Goal: Task Accomplishment & Management: Manage account settings

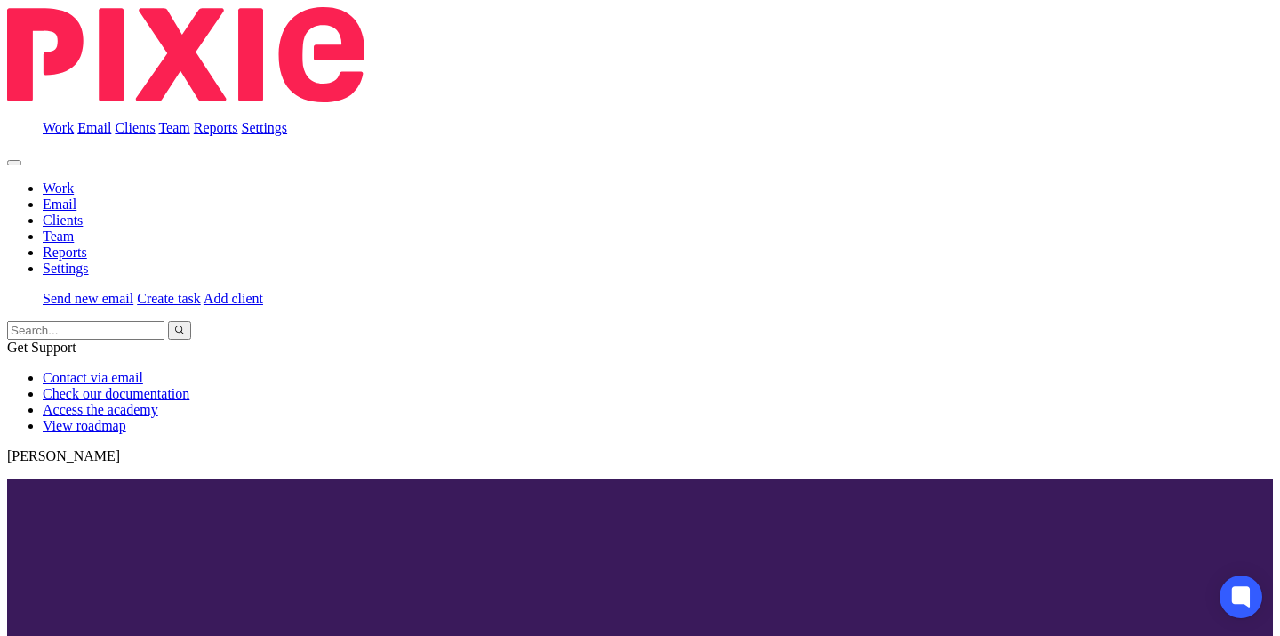
scroll to position [877, 0]
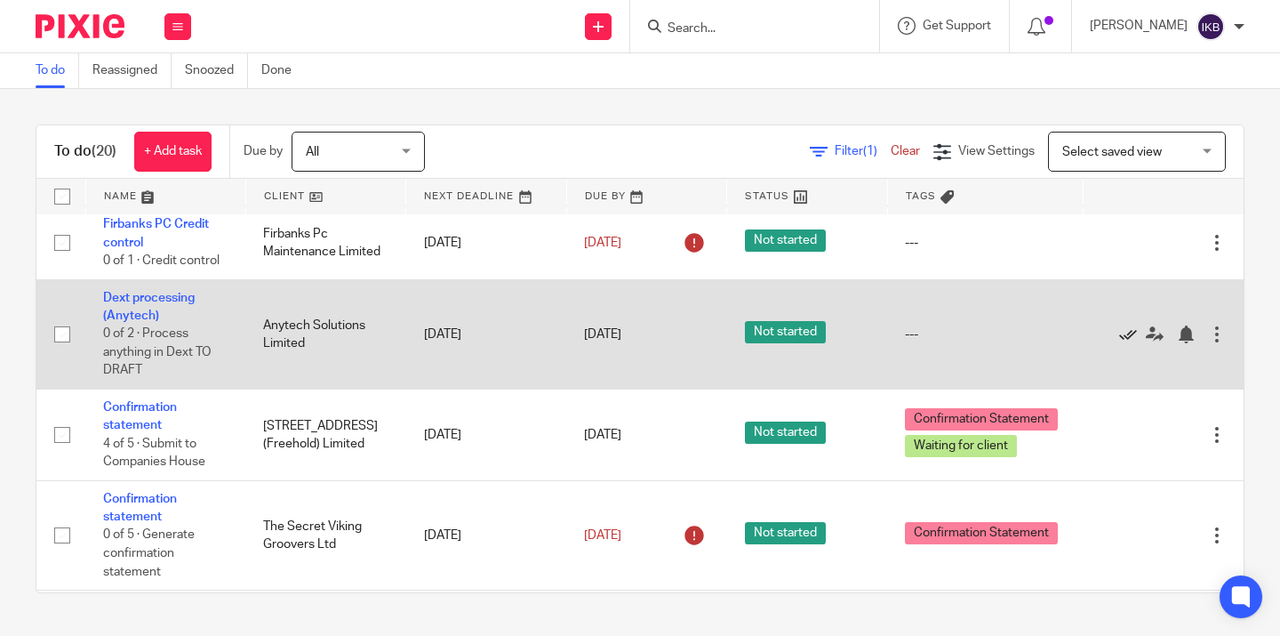
click at [1120, 343] on icon at bounding box center [1128, 334] width 18 height 18
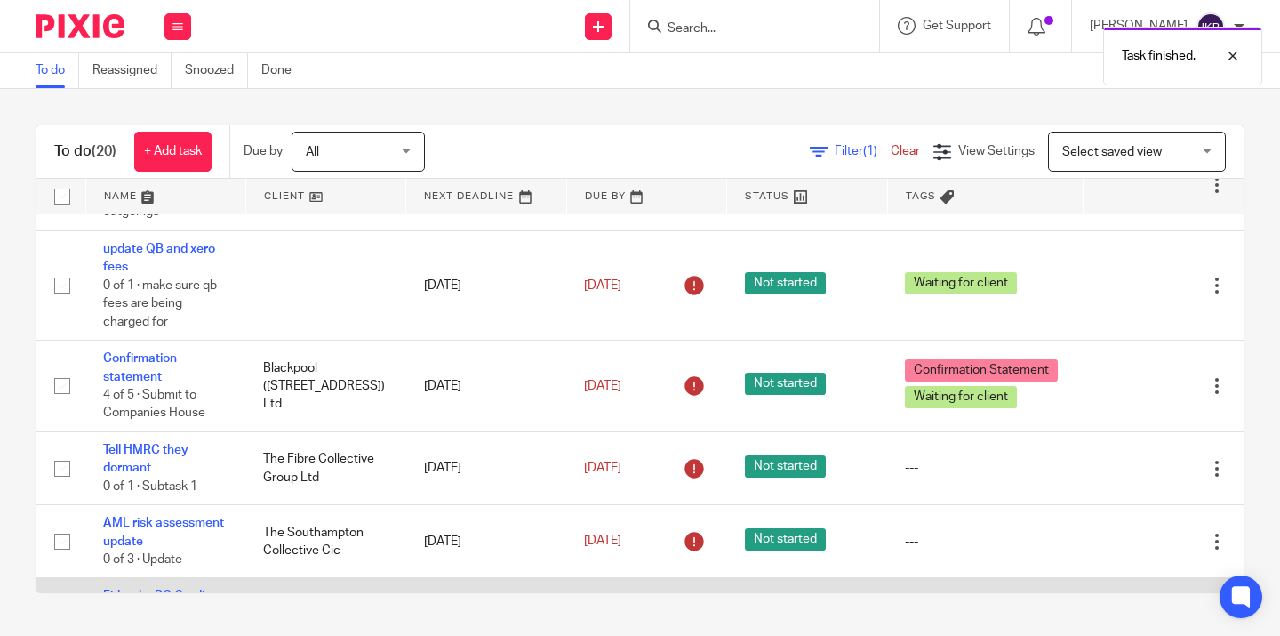
scroll to position [500, 0]
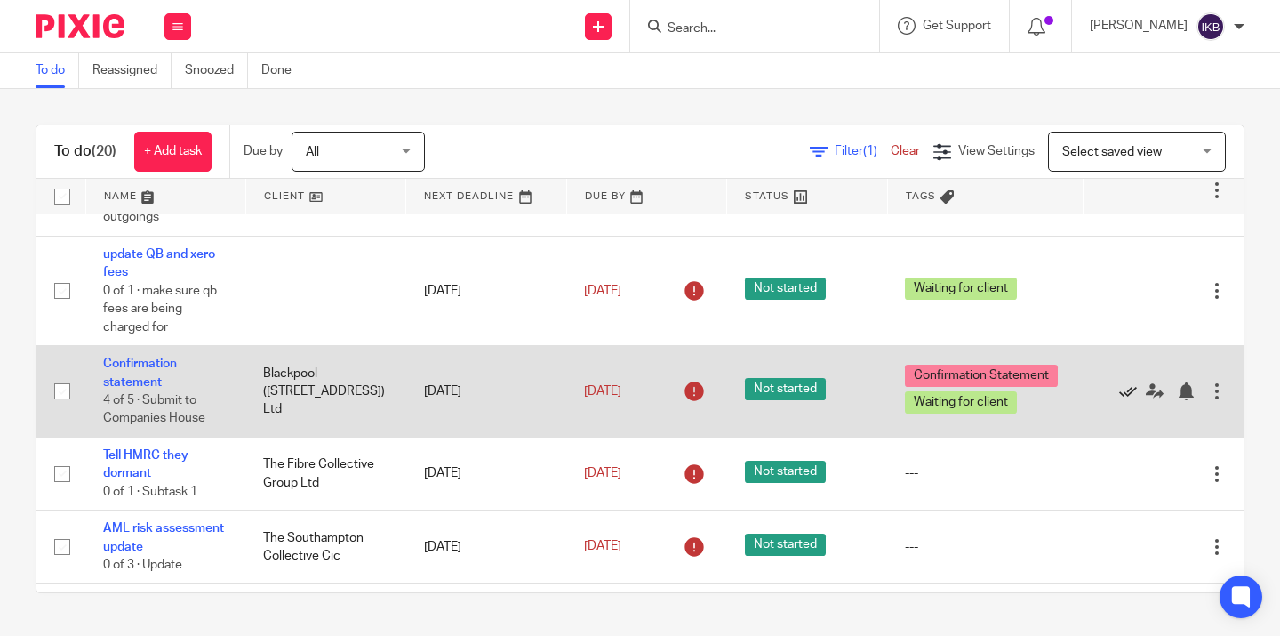
click at [1124, 400] on icon at bounding box center [1128, 391] width 18 height 18
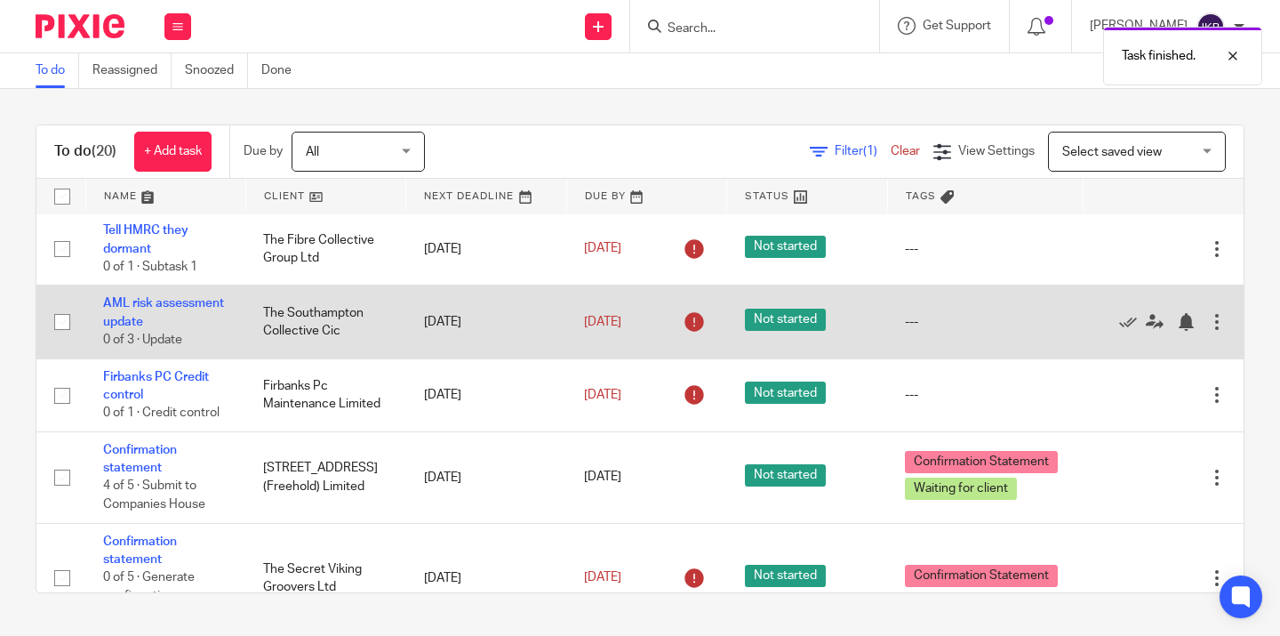
scroll to position [635, 0]
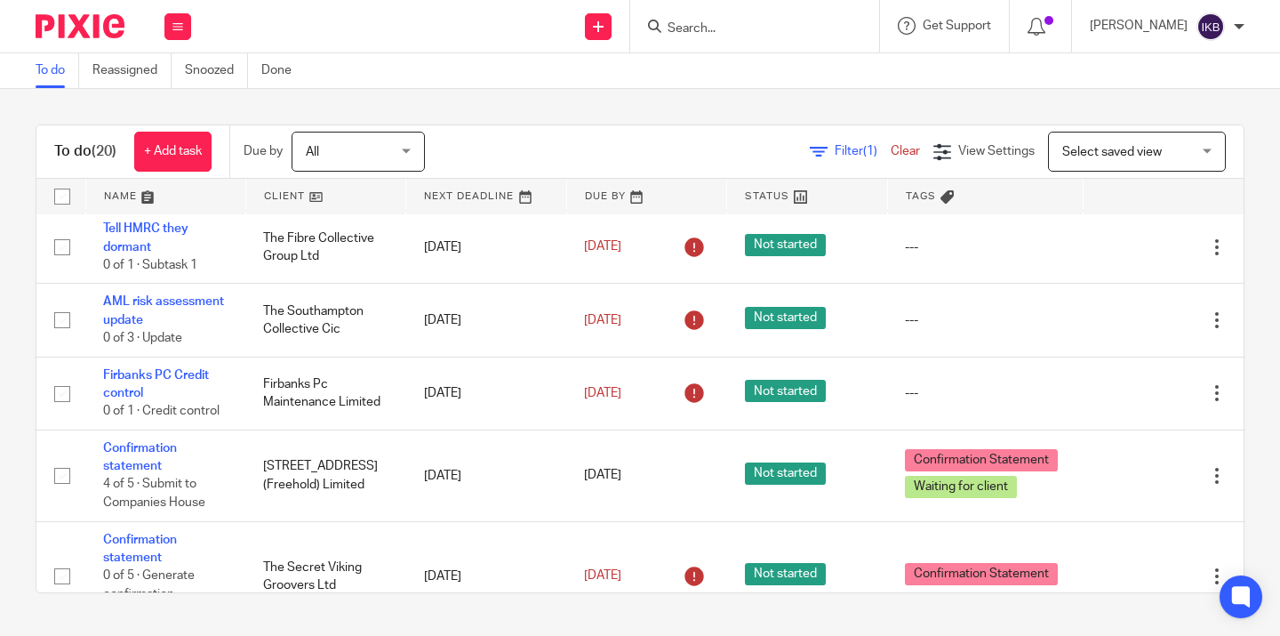
click at [666, 23] on input "Search" at bounding box center [746, 29] width 160 height 16
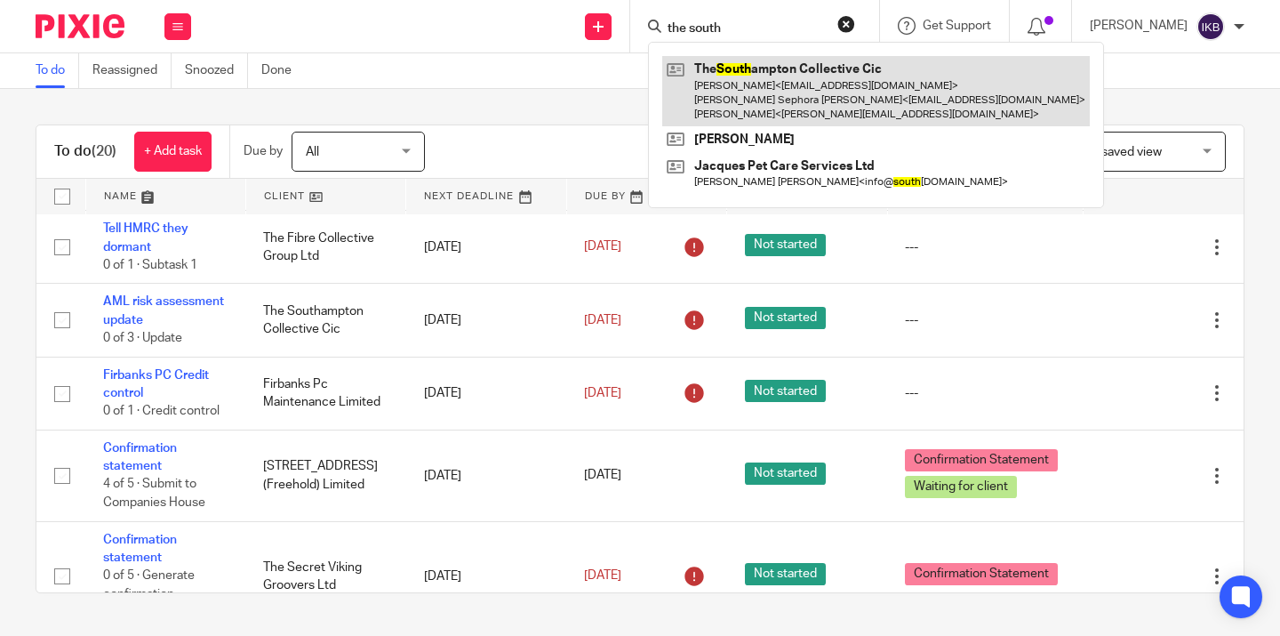
type input "the south"
click at [685, 68] on link at bounding box center [876, 91] width 428 height 70
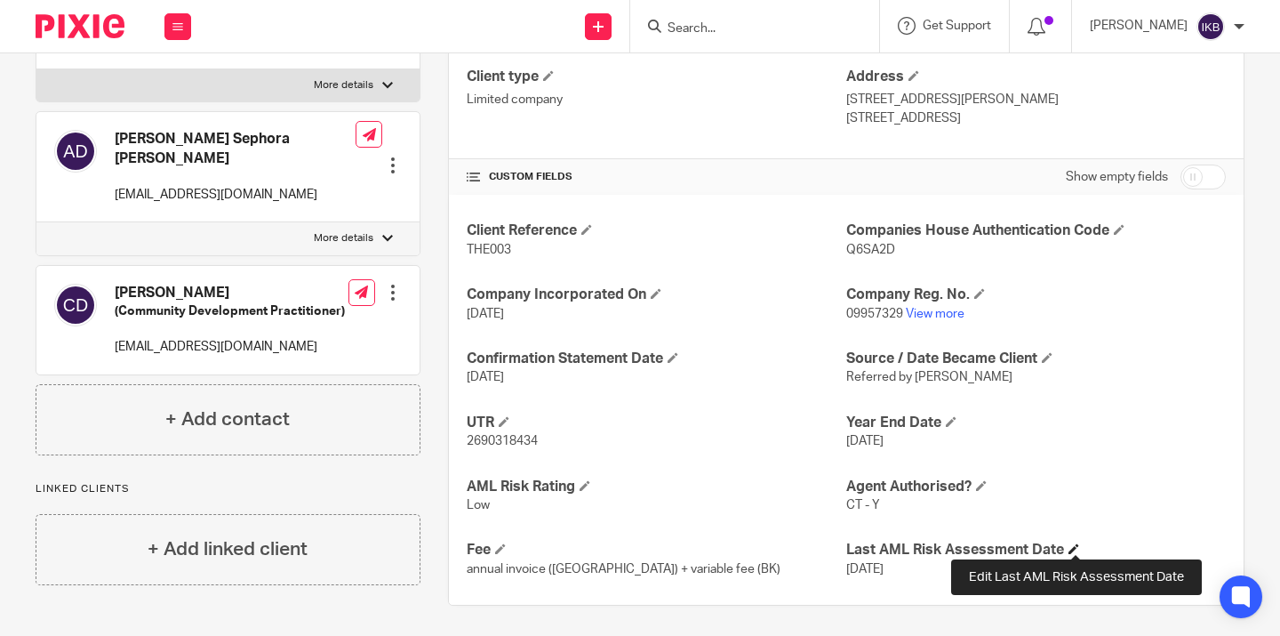
click at [1071, 546] on span at bounding box center [1074, 548] width 11 height 11
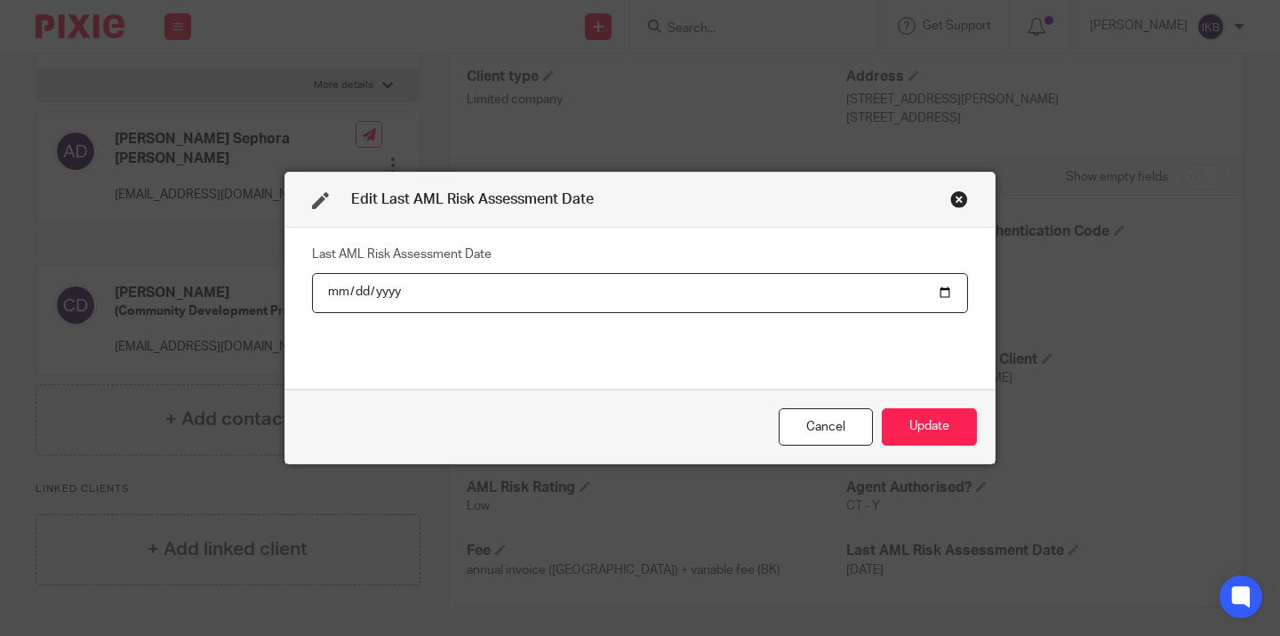
click at [389, 295] on input "2024-08-05" at bounding box center [640, 293] width 656 height 40
type input "2025-08-05"
click at [929, 427] on button "Update" at bounding box center [929, 427] width 95 height 38
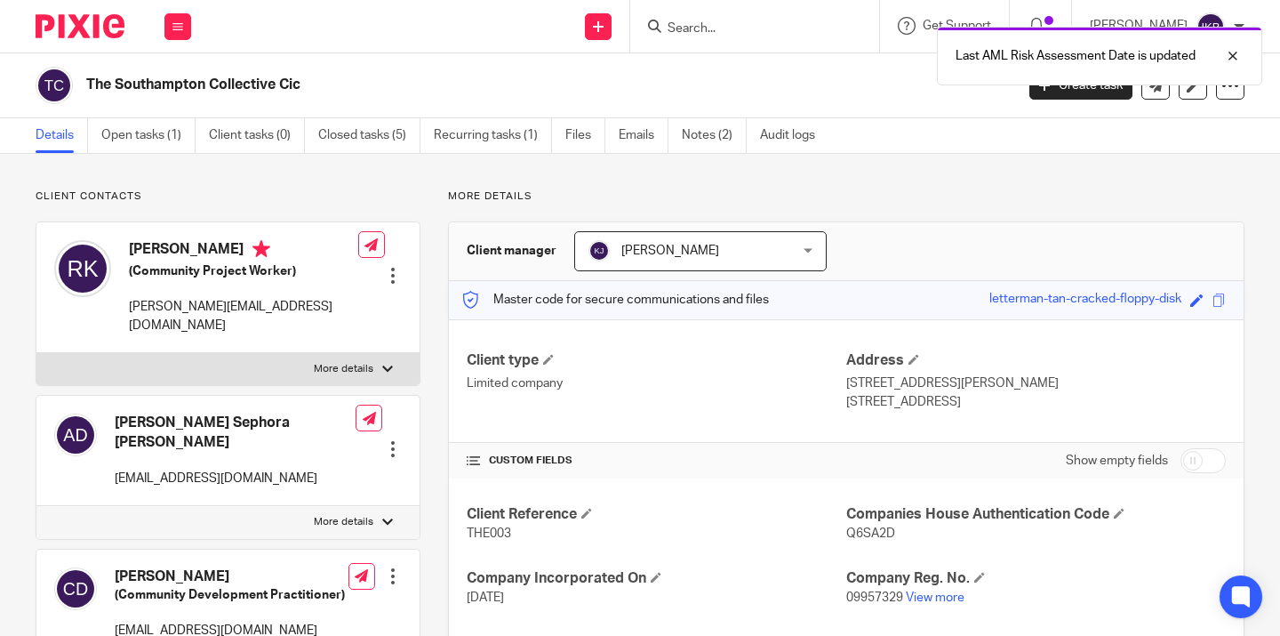
click at [84, 33] on img at bounding box center [80, 26] width 89 height 24
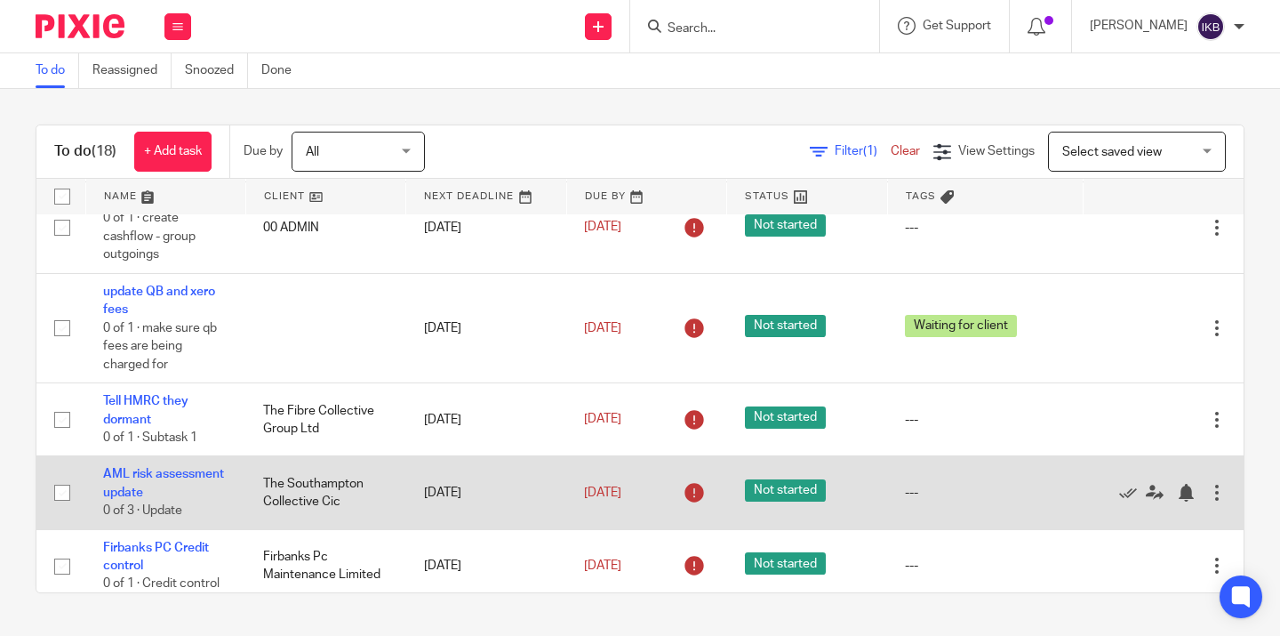
scroll to position [528, 0]
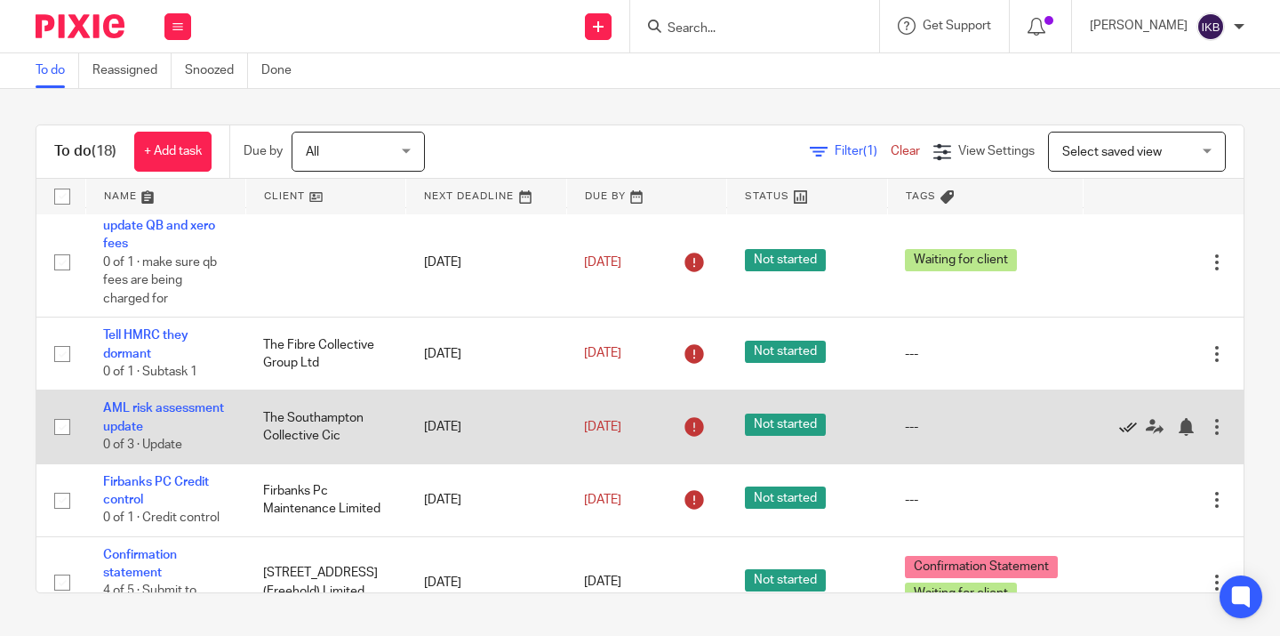
click at [1126, 436] on icon at bounding box center [1128, 427] width 18 height 18
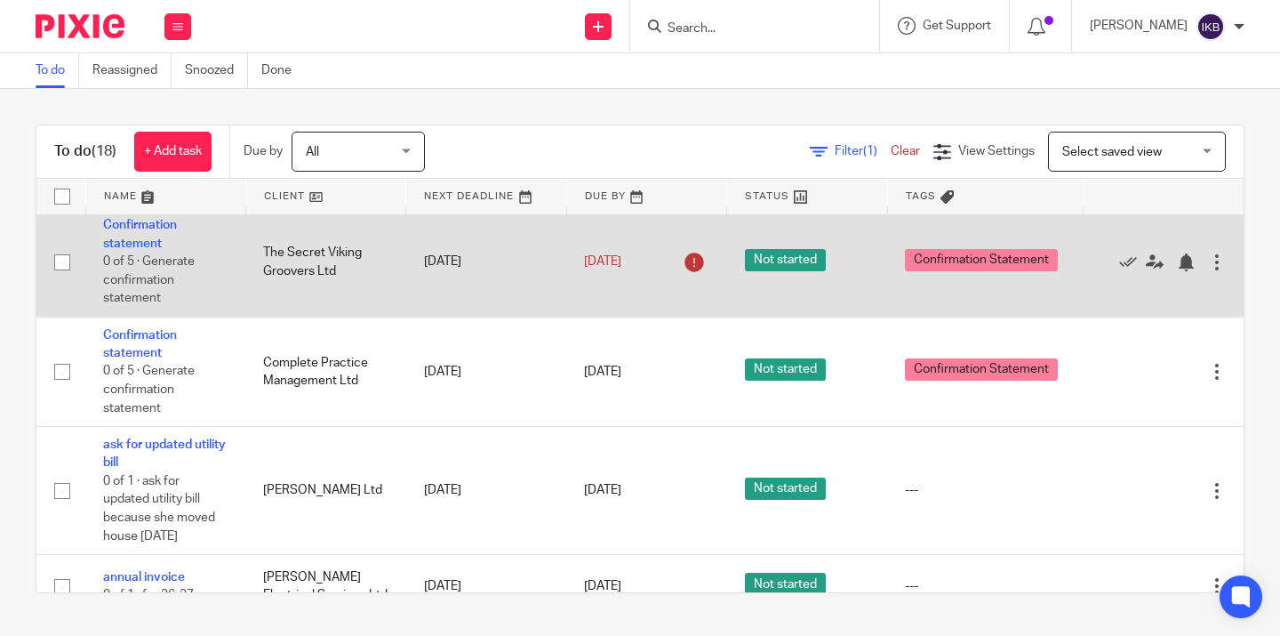
scroll to position [880, 0]
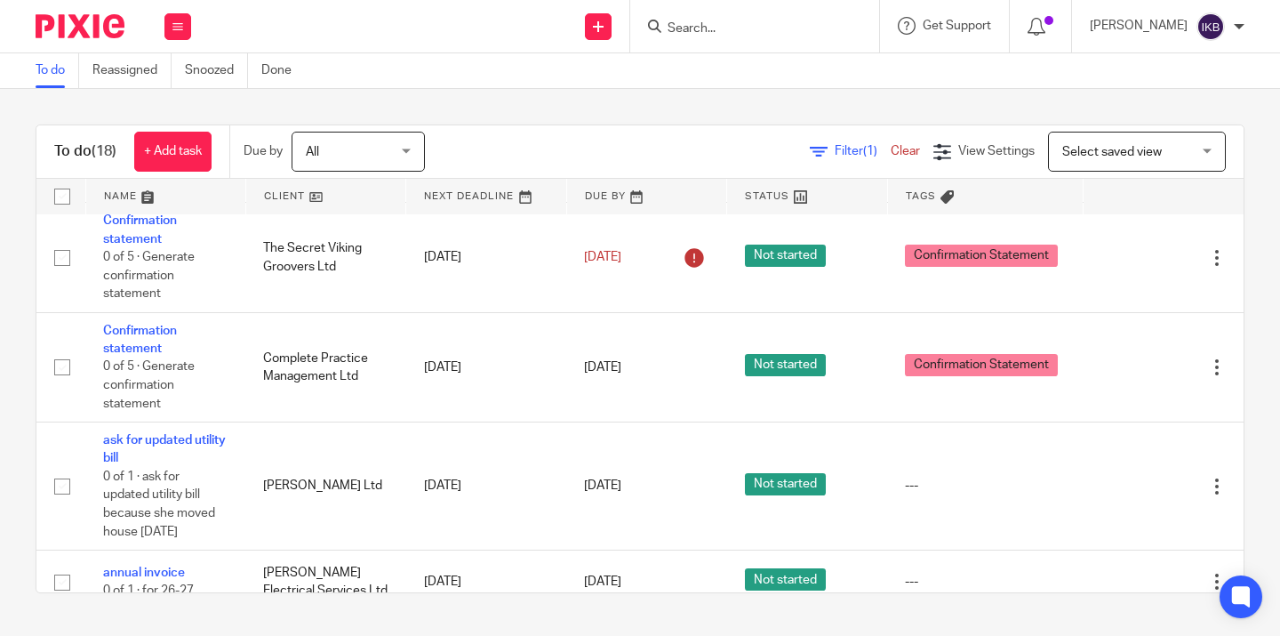
click at [691, 27] on input "Search" at bounding box center [746, 29] width 160 height 16
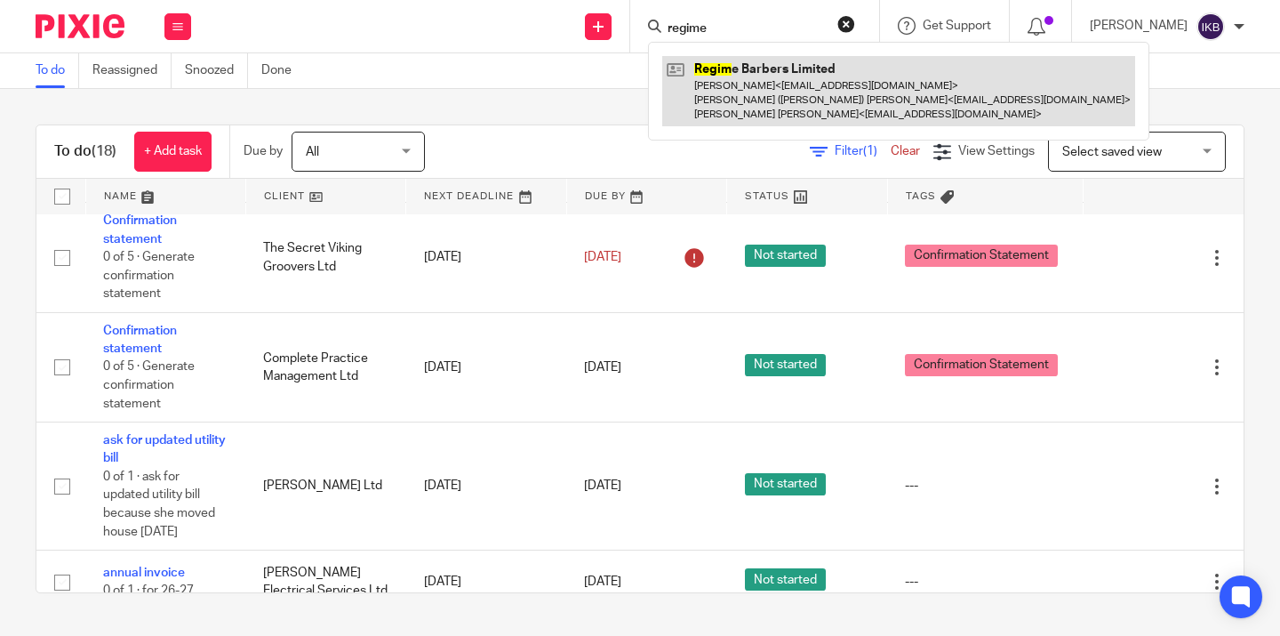
type input "regime"
click at [704, 56] on link at bounding box center [898, 91] width 473 height 70
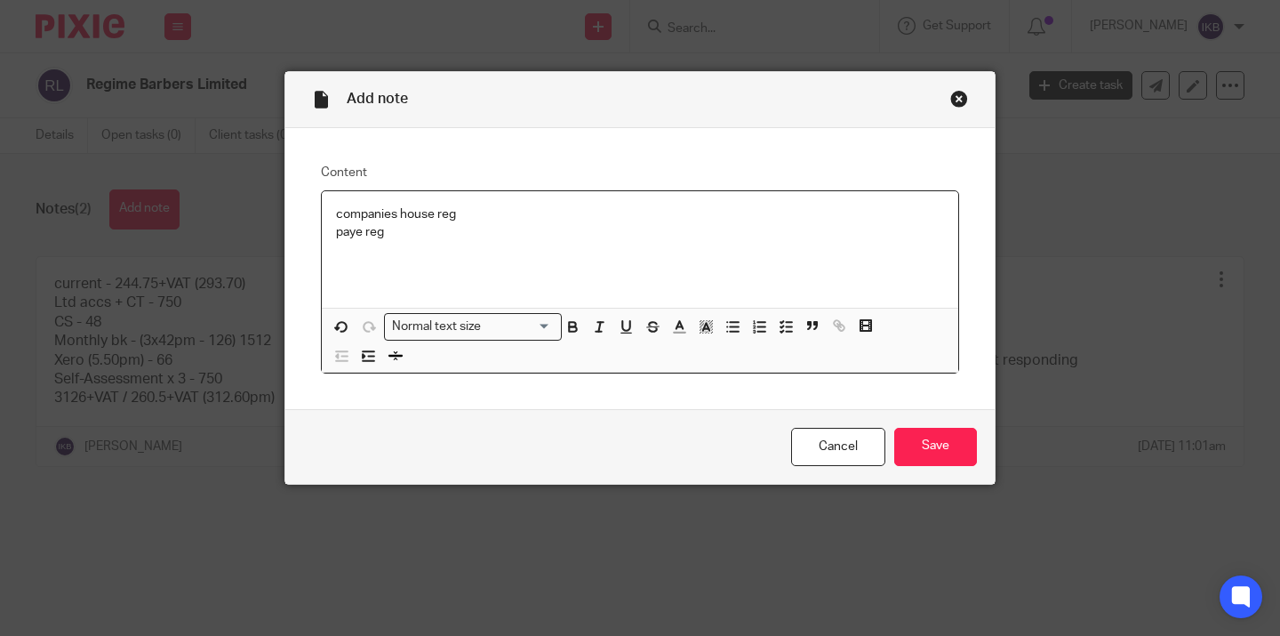
click at [467, 217] on p "companies house reg" at bounding box center [640, 214] width 608 height 18
click at [448, 233] on p "paye reg" at bounding box center [640, 232] width 608 height 18
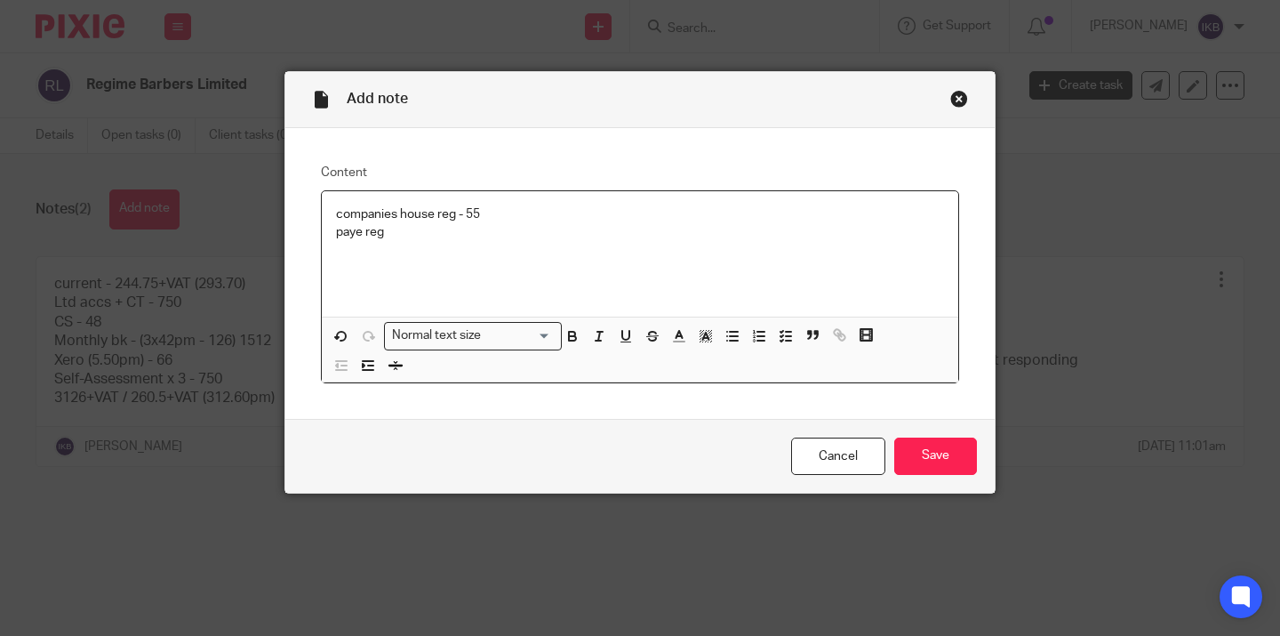
click at [445, 240] on p "paye reg" at bounding box center [640, 232] width 608 height 18
click at [405, 255] on p at bounding box center [640, 250] width 608 height 18
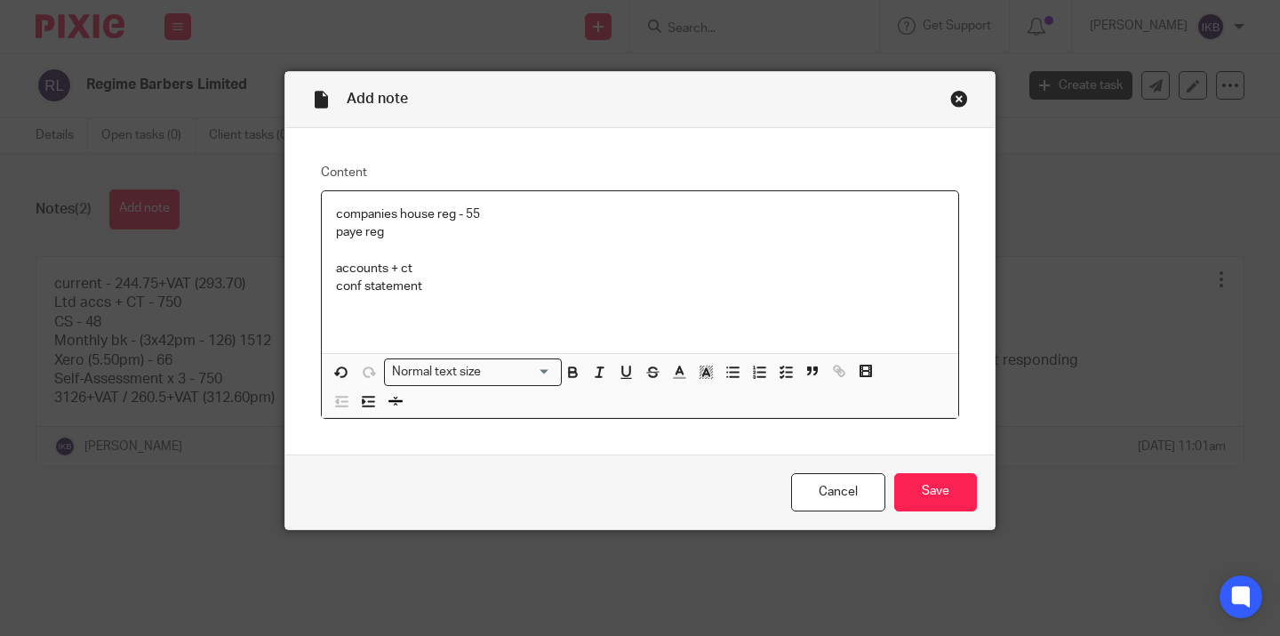
click at [337, 227] on p "paye reg" at bounding box center [640, 232] width 608 height 18
click at [359, 305] on p at bounding box center [640, 304] width 608 height 18
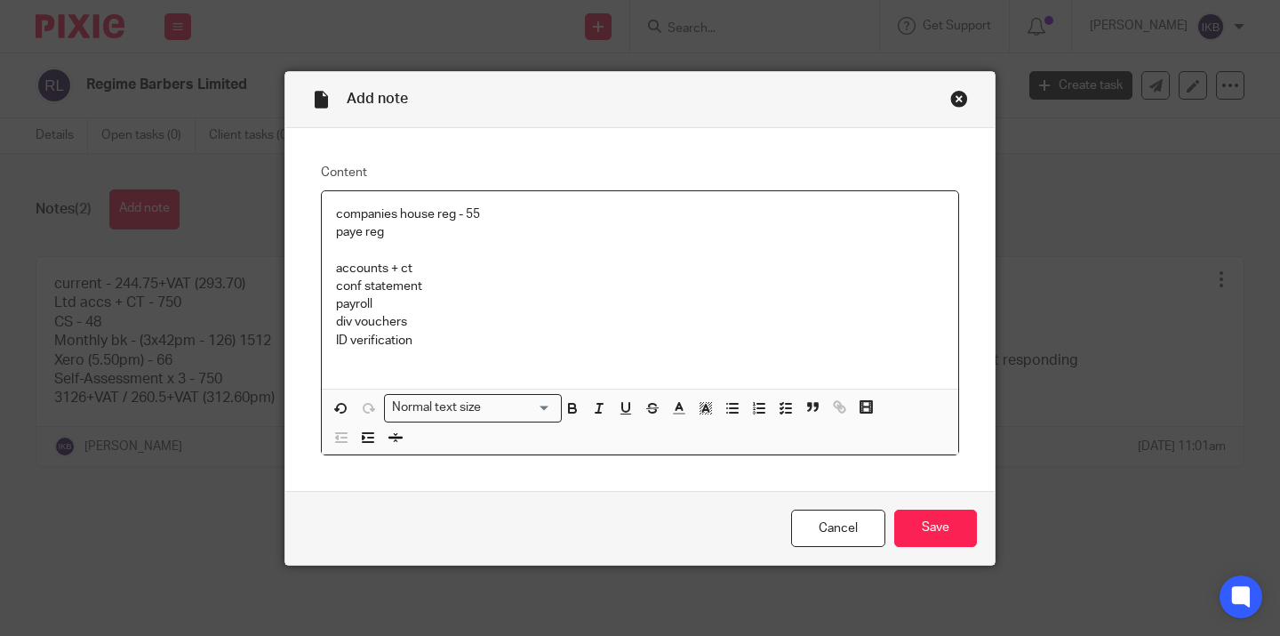
click at [459, 266] on p "accounts + ct" at bounding box center [640, 269] width 608 height 18
drag, startPoint x: 445, startPoint y: 286, endPoint x: 434, endPoint y: 285, distance: 10.8
click at [434, 285] on p "conf statement - 34" at bounding box center [640, 286] width 608 height 18
click at [514, 304] on p "payroll" at bounding box center [640, 304] width 608 height 18
click at [453, 292] on p "conf statement - 34" at bounding box center [640, 286] width 608 height 18
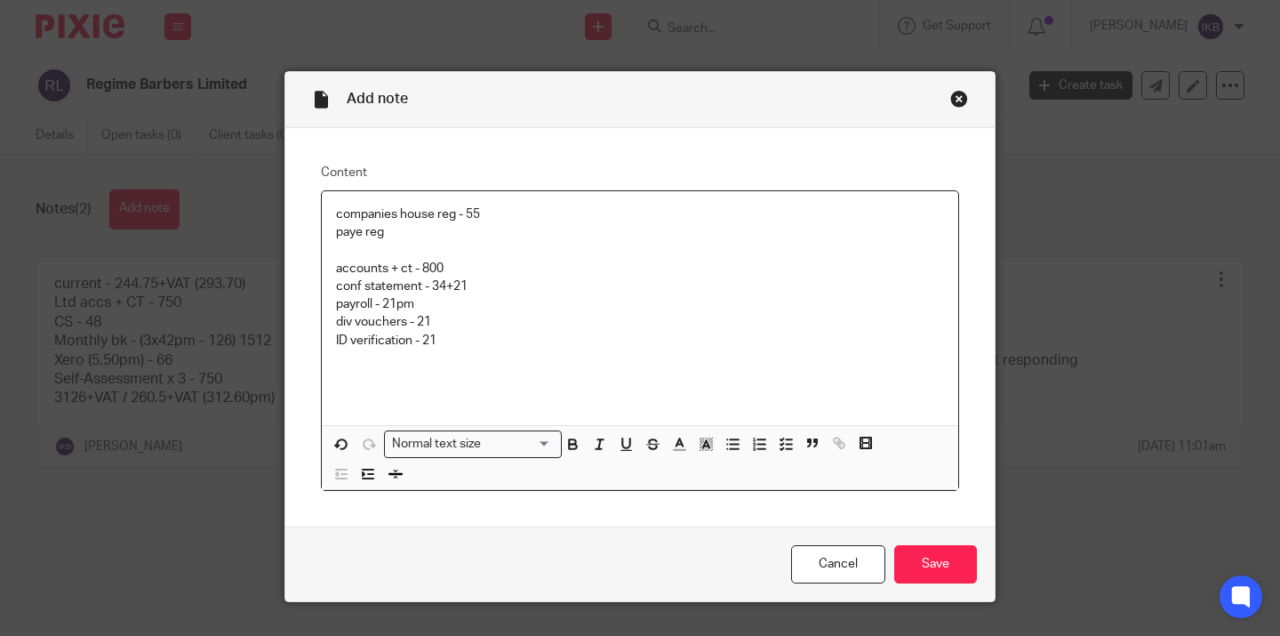
click at [424, 304] on p "payroll - 21pm" at bounding box center [640, 304] width 608 height 18
click at [385, 301] on p "payroll - 21pm)" at bounding box center [640, 304] width 608 height 18
click at [470, 333] on p "ID verification - 21" at bounding box center [640, 341] width 608 height 18
click at [438, 255] on p at bounding box center [640, 250] width 608 height 18
click at [439, 303] on p "payroll - (21pm)" at bounding box center [640, 304] width 608 height 18
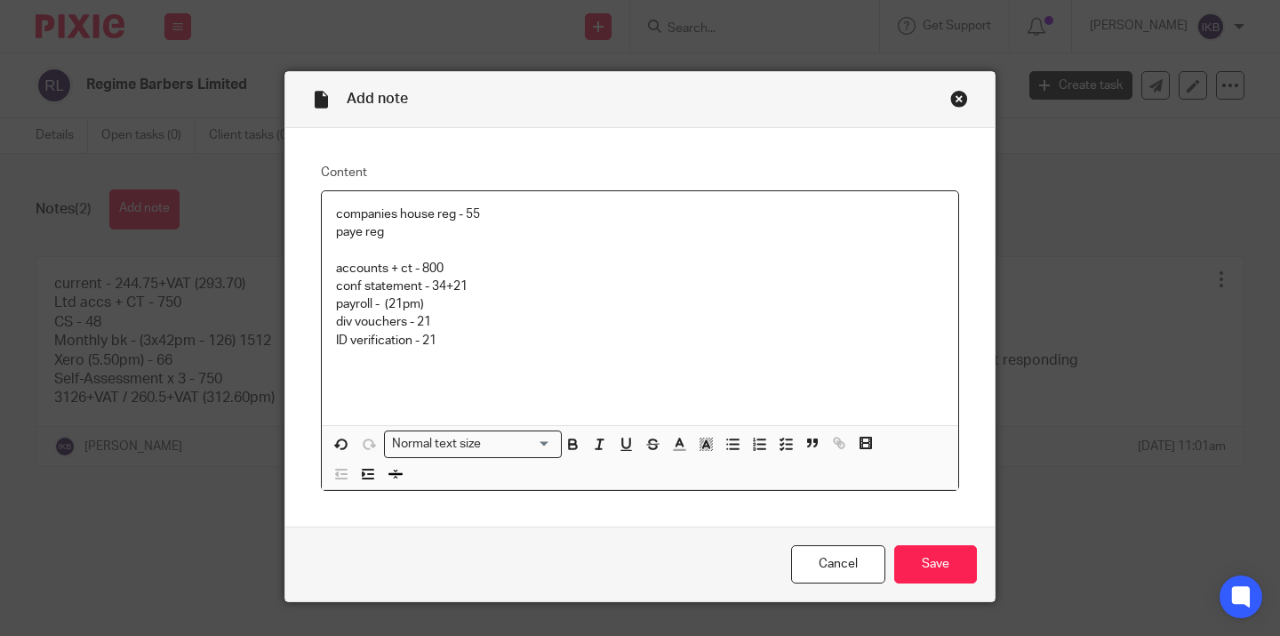
click at [381, 302] on p "payroll - (21pm)" at bounding box center [640, 304] width 608 height 18
click at [339, 283] on p "conf statement - 34+21" at bounding box center [640, 286] width 608 height 18
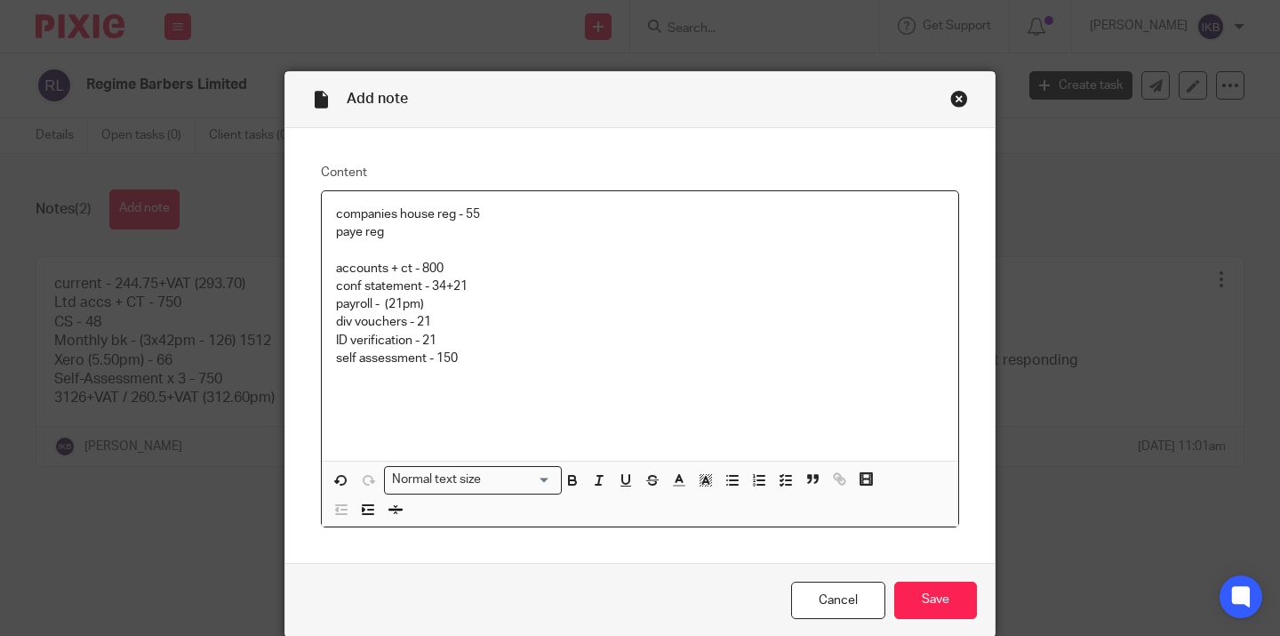
click at [509, 349] on p "self assessment - 150" at bounding box center [640, 358] width 608 height 18
click at [910, 615] on input "Save" at bounding box center [935, 600] width 83 height 38
